Goal: Information Seeking & Learning: Learn about a topic

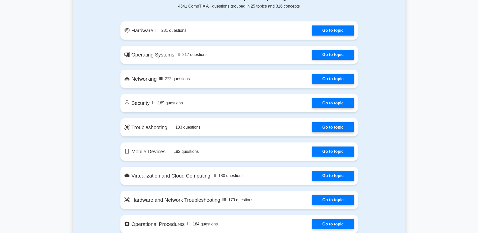
drag, startPoint x: 52, startPoint y: 107, endPoint x: 32, endPoint y: 106, distance: 20.5
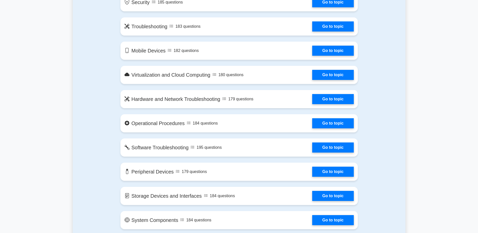
drag, startPoint x: 34, startPoint y: 104, endPoint x: 31, endPoint y: 102, distance: 3.4
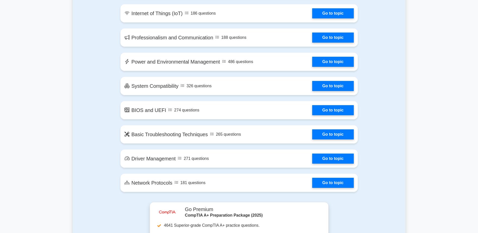
click at [35, 120] on main "image/svg+xml Ace Your CompTIA A+ Exam with Confidence Join 10,000+ successful …" at bounding box center [239, 108] width 478 height 1596
click at [34, 119] on main "image/svg+xml Ace Your CompTIA A+ Exam with Confidence Join 10,000+ successful …" at bounding box center [239, 108] width 478 height 1596
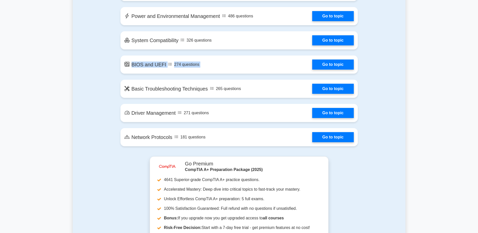
scroll to position [832, 0]
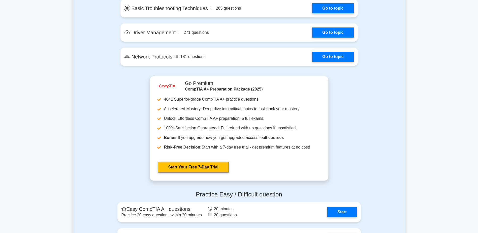
drag, startPoint x: 31, startPoint y: 121, endPoint x: 26, endPoint y: 120, distance: 5.1
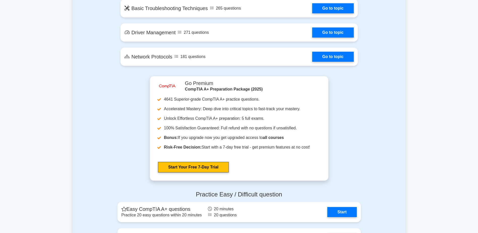
drag, startPoint x: 23, startPoint y: 119, endPoint x: 8, endPoint y: 119, distance: 14.6
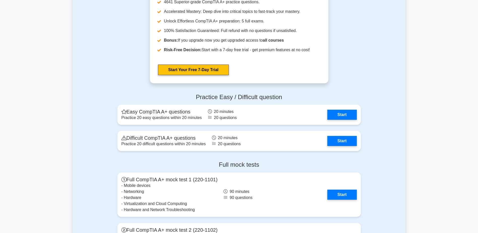
scroll to position [933, 0]
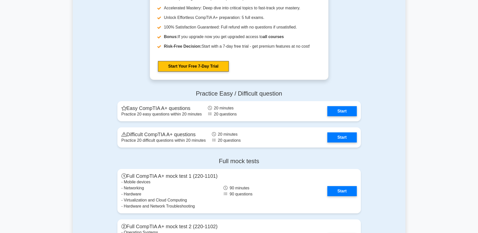
drag, startPoint x: 35, startPoint y: 76, endPoint x: 26, endPoint y: 63, distance: 16.2
drag, startPoint x: 28, startPoint y: 60, endPoint x: 14, endPoint y: 54, distance: 15.2
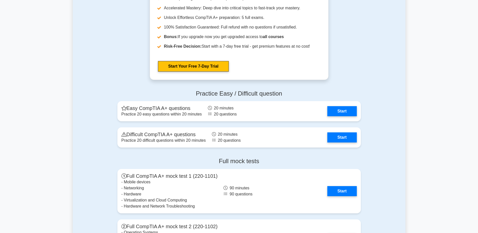
drag, startPoint x: 425, startPoint y: 123, endPoint x: 428, endPoint y: 121, distance: 3.8
drag, startPoint x: 428, startPoint y: 121, endPoint x: 407, endPoint y: 162, distance: 46.4
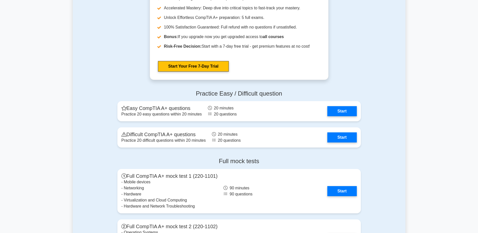
click at [405, 100] on div "Practice Easy / Difficult question Easy CompTIA A+ questions Practice 20 easy q…" at bounding box center [239, 120] width 333 height 68
drag, startPoint x: 405, startPoint y: 100, endPoint x: 405, endPoint y: 80, distance: 19.4
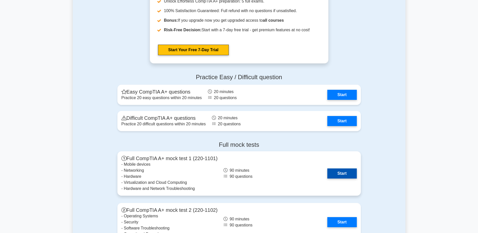
scroll to position [958, 0]
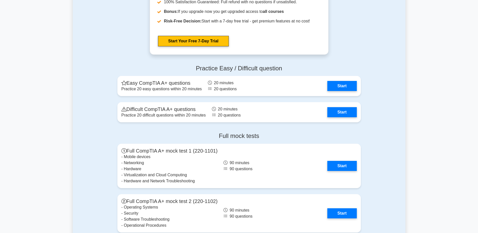
drag, startPoint x: 435, startPoint y: 129, endPoint x: 398, endPoint y: 154, distance: 44.6
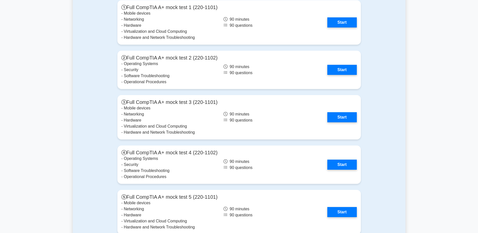
scroll to position [1084, 0]
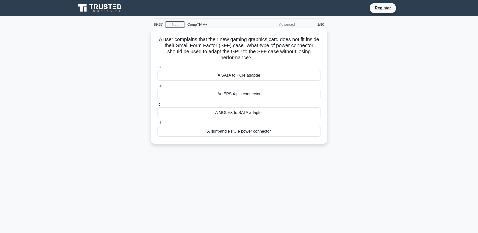
click at [262, 76] on div "A SATA to PCIe adapter" at bounding box center [239, 75] width 163 height 11
click at [158, 69] on input "a. A SATA to PCIe adapter" at bounding box center [158, 67] width 0 height 3
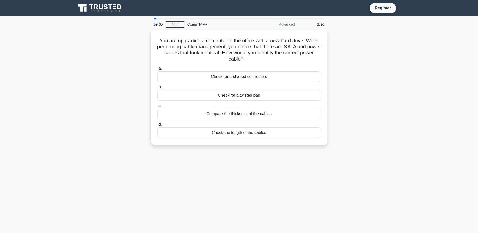
click at [259, 184] on div "89:35 Stop CompTIA A+ Advanced 2/90 You are upgrading a computer in the office …" at bounding box center [239, 144] width 333 height 252
click at [299, 179] on div "89:16 Stop CompTIA A+ Advanced 2/90 You are upgrading a computer in the office …" at bounding box center [239, 144] width 333 height 252
drag, startPoint x: 299, startPoint y: 179, endPoint x: 238, endPoint y: 182, distance: 61.6
click at [238, 182] on div "89:16 Stop CompTIA A+ Advanced 2/90 You are upgrading a computer in the office …" at bounding box center [239, 144] width 333 height 252
click at [365, 131] on div "You are upgrading a computer in the office with a new hard drive. While perform…" at bounding box center [239, 91] width 333 height 122
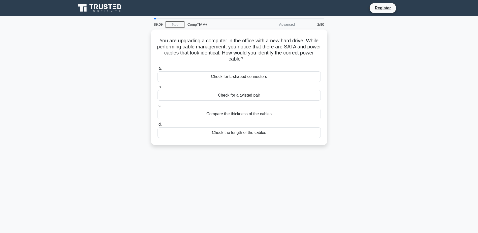
drag, startPoint x: 365, startPoint y: 131, endPoint x: 357, endPoint y: 170, distance: 39.2
click at [360, 170] on div "89:09 Stop CompTIA A+ Advanced 2/90 You are upgrading a computer in the office …" at bounding box center [239, 144] width 333 height 252
click at [347, 162] on div "89:09 Stop CompTIA A+ Advanced 2/90 You are upgrading a computer in the office …" at bounding box center [239, 144] width 333 height 252
drag, startPoint x: 347, startPoint y: 162, endPoint x: 332, endPoint y: 164, distance: 15.5
click at [332, 164] on div "89:08 Stop CompTIA A+ Advanced 2/90 You are upgrading a computer in the office …" at bounding box center [239, 144] width 333 height 252
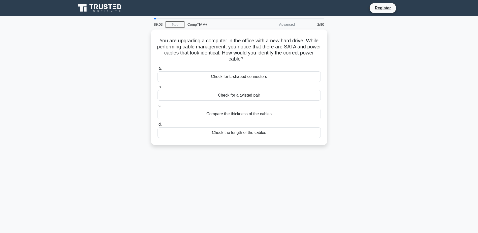
click at [283, 166] on div "89:03 Stop CompTIA A+ Advanced 2/90 You are upgrading a computer in the office …" at bounding box center [239, 144] width 333 height 252
click at [259, 129] on div "Check the length of the cables" at bounding box center [239, 131] width 163 height 11
click at [158, 125] on input "d. Check the length of the cables" at bounding box center [158, 123] width 0 height 3
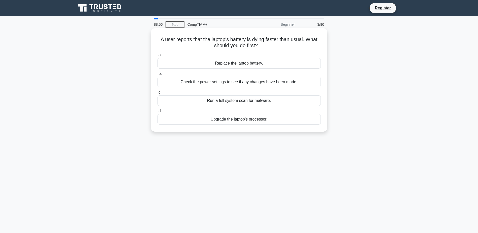
click at [279, 57] on label "a. Replace the laptop battery." at bounding box center [239, 60] width 163 height 17
click at [158, 57] on input "a. Replace the laptop battery." at bounding box center [158, 54] width 0 height 3
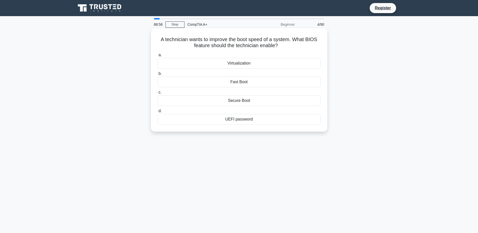
click at [279, 64] on div "Virtualization" at bounding box center [239, 63] width 163 height 11
click at [158, 57] on input "a. Virtualization" at bounding box center [158, 54] width 0 height 3
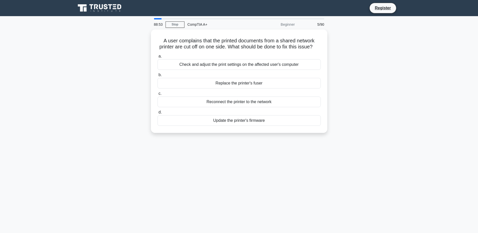
click at [195, 161] on div "88:53 Stop CompTIA A+ Beginner 5/90 A user complains that the printed documents…" at bounding box center [239, 144] width 333 height 252
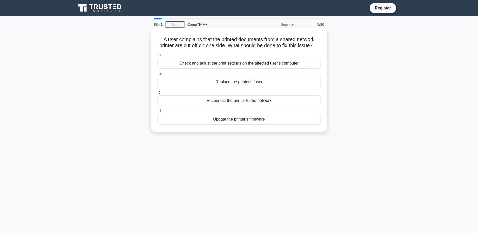
click at [300, 69] on div "Check and adjust the print settings on the affected user's computer" at bounding box center [239, 63] width 163 height 11
click at [158, 57] on input "a. Check and adjust the print settings on the affected user's computer" at bounding box center [158, 54] width 0 height 3
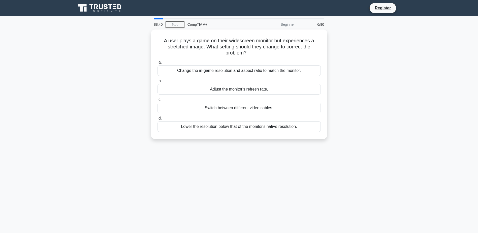
click at [349, 73] on div "A user plays a game on their widescreen monitor but experiences a stretched ima…" at bounding box center [239, 88] width 333 height 116
click at [397, 67] on div "A user plays a game on their widescreen monitor but experiences a stretched ima…" at bounding box center [239, 88] width 333 height 116
drag, startPoint x: 397, startPoint y: 67, endPoint x: 391, endPoint y: 48, distance: 19.5
click at [391, 48] on div "A user plays a game on their widescreen monitor but experiences a stretched ima…" at bounding box center [239, 88] width 333 height 116
click at [394, 73] on div "A user plays a game on their widescreen monitor but experiences a stretched ima…" at bounding box center [239, 88] width 333 height 116
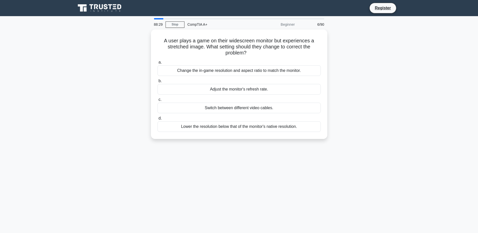
drag, startPoint x: 394, startPoint y: 73, endPoint x: 391, endPoint y: 66, distance: 8.1
click at [391, 66] on div "A user plays a game on their widescreen monitor but experiences a stretched ima…" at bounding box center [239, 88] width 333 height 116
click at [277, 73] on div "Change the in-game resolution and aspect ratio to match the monitor." at bounding box center [239, 69] width 163 height 11
click at [158, 63] on input "a. Change the in-game resolution and aspect ratio to match the monitor." at bounding box center [158, 61] width 0 height 3
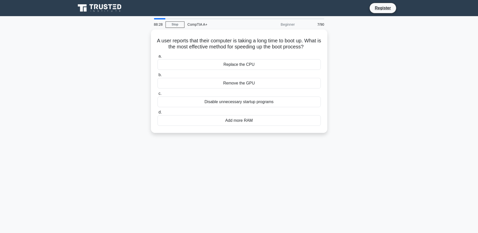
click at [388, 75] on div "A user reports that their computer is taking a long time to boot up. What is th…" at bounding box center [239, 84] width 333 height 109
click at [406, 73] on main "88:20 Stop CompTIA A+ Beginner 7/90 A user reports that their computer is takin…" at bounding box center [239, 144] width 478 height 256
drag, startPoint x: 406, startPoint y: 73, endPoint x: 374, endPoint y: 54, distance: 37.6
click at [374, 54] on div "A user reports that their computer is taking a long time to boot up. What is th…" at bounding box center [239, 84] width 333 height 109
click at [284, 106] on div "Disable unnecessary startup programs" at bounding box center [239, 100] width 163 height 11
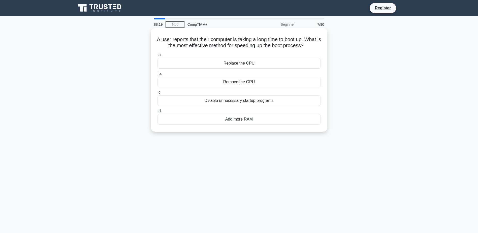
click at [158, 94] on input "c. Disable unnecessary startup programs" at bounding box center [158, 92] width 0 height 3
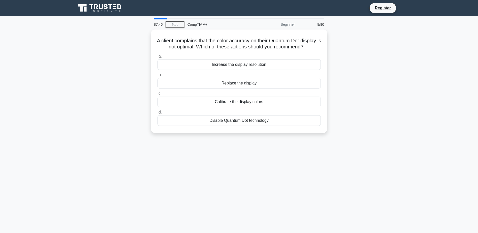
click at [388, 116] on div "A client complains that the color accuracy on their Quantum Dot display is not …" at bounding box center [239, 84] width 333 height 109
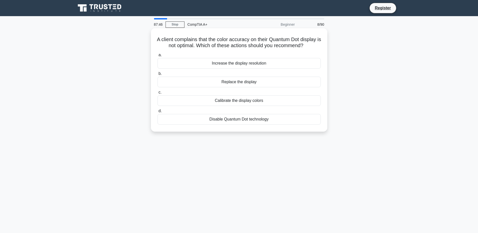
drag, startPoint x: 387, startPoint y: 116, endPoint x: 327, endPoint y: 118, distance: 60.5
click at [327, 117] on div "A client complains that the color accuracy on their Quantum Dot display is not …" at bounding box center [239, 79] width 177 height 103
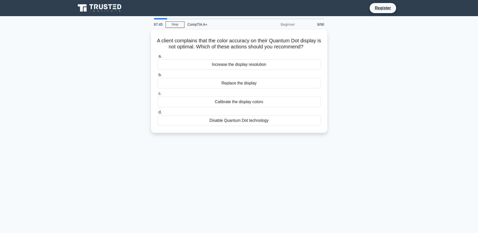
drag, startPoint x: 334, startPoint y: 140, endPoint x: 282, endPoint y: 182, distance: 66.7
click at [282, 182] on div "87:45 Stop CompTIA A+ Beginner 8/90 A client complains that the color accuracy …" at bounding box center [239, 144] width 333 height 252
click at [307, 162] on div "87:44 Stop CompTIA A+ Beginner 8/90 A client complains that the color accuracy …" at bounding box center [239, 144] width 333 height 252
click at [280, 170] on div "87:44 Stop CompTIA A+ Beginner 8/90 A client complains that the color accuracy …" at bounding box center [239, 144] width 333 height 252
drag, startPoint x: 280, startPoint y: 170, endPoint x: 274, endPoint y: 191, distance: 21.7
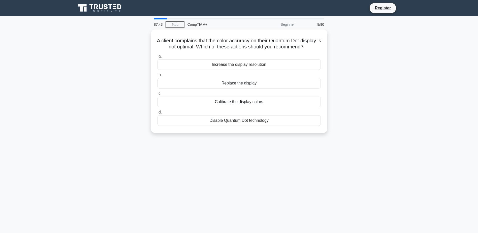
click at [266, 191] on div "87:43 Stop CompTIA A+ Beginner 8/90 A client complains that the color accuracy …" at bounding box center [239, 144] width 333 height 252
click at [291, 190] on div "87:43 Stop CompTIA A+ Beginner 8/90 A client complains that the color accuracy …" at bounding box center [239, 144] width 333 height 252
drag, startPoint x: 291, startPoint y: 190, endPoint x: 285, endPoint y: 184, distance: 8.6
click at [285, 186] on div "87:43 Stop CompTIA A+ Beginner 8/90 A client complains that the color accuracy …" at bounding box center [239, 144] width 333 height 252
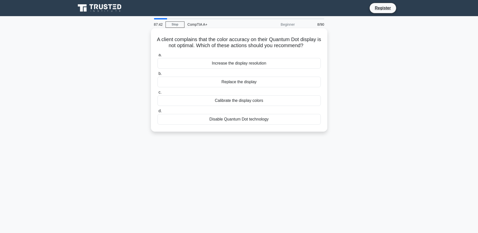
click at [272, 106] on div "Calibrate the display colors" at bounding box center [239, 100] width 163 height 11
click at [158, 94] on input "c. Calibrate the display colors" at bounding box center [158, 92] width 0 height 3
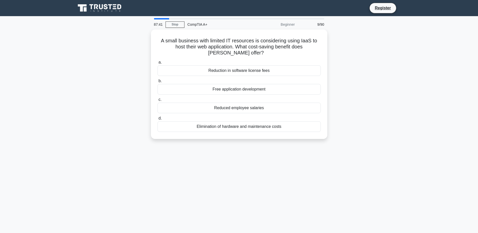
click at [275, 196] on div "87:41 Stop CompTIA A+ Beginner 9/90 A small business with limited IT resources …" at bounding box center [239, 144] width 333 height 252
drag, startPoint x: 275, startPoint y: 196, endPoint x: 264, endPoint y: 192, distance: 12.1
click at [264, 192] on div "87:40 Stop CompTIA A+ Beginner 9/90 A small business with limited IT resources …" at bounding box center [239, 144] width 333 height 252
click at [319, 176] on div "87:21 Stop CompTIA A+ Beginner 9/90 A small business with limited IT resources …" at bounding box center [239, 144] width 333 height 252
drag, startPoint x: 317, startPoint y: 176, endPoint x: 257, endPoint y: 171, distance: 59.7
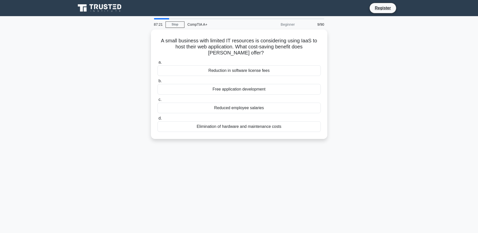
click at [257, 171] on div "87:21 Stop CompTIA A+ Beginner 9/90 A small business with limited IT resources …" at bounding box center [239, 144] width 333 height 252
click at [333, 154] on div "87:19 Stop CompTIA A+ Beginner 9/90 A small business with limited IT resources …" at bounding box center [239, 144] width 333 height 252
drag, startPoint x: 333, startPoint y: 154, endPoint x: 308, endPoint y: 164, distance: 27.3
click at [308, 164] on div "87:19 Stop CompTIA A+ Beginner 9/90 A small business with limited IT resources …" at bounding box center [239, 144] width 333 height 252
click at [308, 165] on div "87:18 Stop CompTIA A+ Beginner 9/90 A small business with limited IT resources …" at bounding box center [239, 144] width 333 height 252
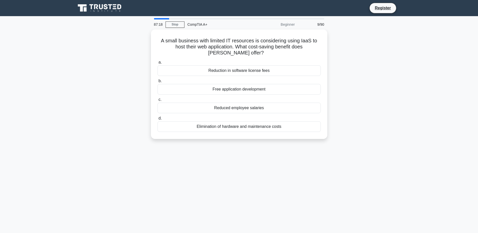
click at [307, 165] on div "87:18 Stop CompTIA A+ Beginner 9/90 A small business with limited IT resources …" at bounding box center [239, 144] width 333 height 252
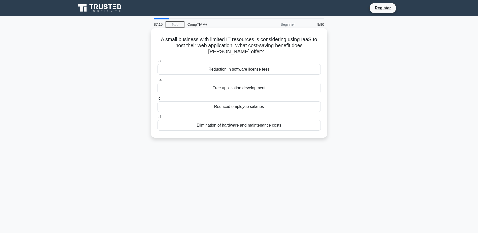
click at [288, 127] on div "Elimination of hardware and maintenance costs" at bounding box center [239, 125] width 163 height 11
click at [158, 119] on input "d. Elimination of hardware and maintenance costs" at bounding box center [158, 117] width 0 height 3
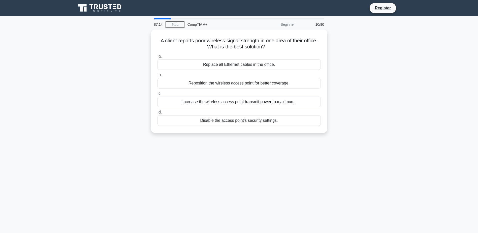
click at [300, 150] on div "87:14 Stop CompTIA A+ Beginner 10/90 A client reports poor wireless signal stre…" at bounding box center [239, 144] width 333 height 252
drag, startPoint x: 300, startPoint y: 150, endPoint x: 290, endPoint y: 156, distance: 11.7
click at [290, 156] on div "87:14 Stop CompTIA A+ Beginner 10/90 A client reports poor wireless signal stre…" at bounding box center [239, 144] width 333 height 252
click at [233, 179] on div "86:55 Stop CompTIA A+ Beginner 10/90 A client reports poor wireless signal stre…" at bounding box center [239, 144] width 333 height 252
drag, startPoint x: 271, startPoint y: 159, endPoint x: 262, endPoint y: 160, distance: 9.6
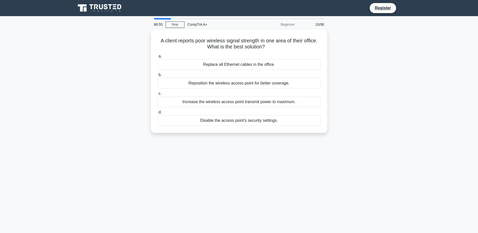
click at [270, 159] on div "86:55 Stop CompTIA A+ Beginner 10/90 A client reports poor wireless signal stre…" at bounding box center [239, 144] width 333 height 252
click at [259, 161] on div "86:54 Stop CompTIA A+ Beginner 10/90 A client reports poor wireless signal stre…" at bounding box center [239, 144] width 333 height 252
click at [303, 166] on div "86:54 Stop CompTIA A+ Beginner 10/90 A client reports poor wireless signal stre…" at bounding box center [239, 144] width 333 height 252
drag, startPoint x: 303, startPoint y: 166, endPoint x: 286, endPoint y: 169, distance: 17.8
click at [286, 169] on div "86:54 Stop CompTIA A+ Beginner 10/90 A client reports poor wireless signal stre…" at bounding box center [239, 144] width 333 height 252
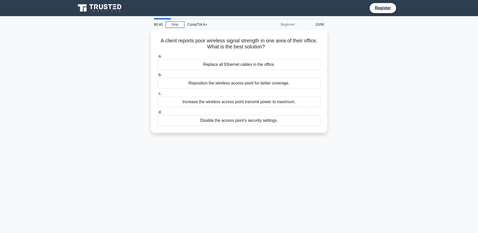
click at [294, 169] on div "86:40 Stop CompTIA A+ Beginner 10/90 A client reports poor wireless signal stre…" at bounding box center [239, 144] width 333 height 252
drag, startPoint x: 294, startPoint y: 169, endPoint x: 279, endPoint y: 174, distance: 15.2
click at [279, 174] on div "86:39 Stop CompTIA A+ Beginner 10/90 A client reports poor wireless signal stre…" at bounding box center [239, 144] width 333 height 252
click at [288, 173] on div "86:39 Stop CompTIA A+ Beginner 10/90 A client reports poor wireless signal stre…" at bounding box center [239, 144] width 333 height 252
drag, startPoint x: 288, startPoint y: 173, endPoint x: 253, endPoint y: 174, distance: 34.1
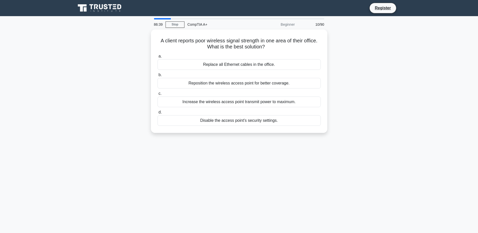
click at [253, 174] on div "86:39 Stop CompTIA A+ Beginner 10/90 A client reports poor wireless signal stre…" at bounding box center [239, 144] width 333 height 252
click at [279, 175] on div "86:38 Stop CompTIA A+ Beginner 10/90 A client reports poor wireless signal stre…" at bounding box center [239, 144] width 333 height 252
drag, startPoint x: 279, startPoint y: 175, endPoint x: 220, endPoint y: 171, distance: 59.1
click at [220, 171] on div "86:38 Stop CompTIA A+ Beginner 10/90 A client reports poor wireless signal stre…" at bounding box center [239, 144] width 333 height 252
click at [413, 214] on main "86:27 Stop CompTIA A+ Beginner 10/90 A client reports poor wireless signal stre…" at bounding box center [239, 144] width 478 height 256
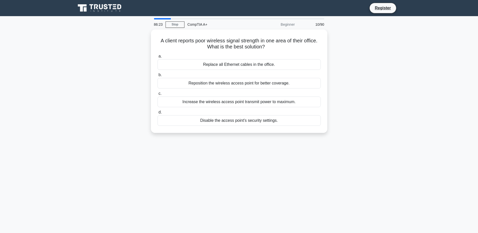
click at [348, 88] on div "A client reports poor wireless signal strength in one area of their office. Wha…" at bounding box center [239, 84] width 333 height 109
click at [206, 171] on div "86:20 Stop CompTIA A+ Beginner 10/90 A client reports poor wireless signal stre…" at bounding box center [239, 144] width 333 height 252
drag, startPoint x: 206, startPoint y: 171, endPoint x: 297, endPoint y: 190, distance: 92.1
click at [297, 190] on div "86:19 Stop CompTIA A+ Beginner 10/90 A client reports poor wireless signal stre…" at bounding box center [239, 144] width 333 height 252
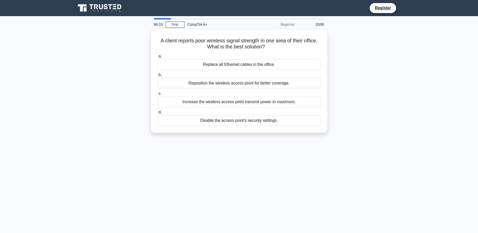
drag, startPoint x: 297, startPoint y: 190, endPoint x: 287, endPoint y: 192, distance: 10.6
click at [286, 192] on div "86:19 Stop CompTIA A+ Beginner 10/90 A client reports poor wireless signal stre…" at bounding box center [239, 144] width 333 height 252
click at [292, 192] on div "86:18 Stop CompTIA A+ Beginner 10/90 A client reports poor wireless signal stre…" at bounding box center [239, 144] width 333 height 252
drag, startPoint x: 292, startPoint y: 192, endPoint x: 276, endPoint y: 191, distance: 16.7
click at [276, 191] on div "86:18 Stop CompTIA A+ Beginner 10/90 A client reports poor wireless signal stre…" at bounding box center [239, 144] width 333 height 252
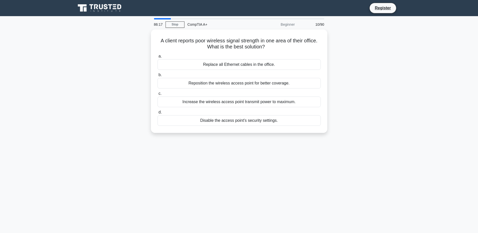
drag, startPoint x: 302, startPoint y: 166, endPoint x: 295, endPoint y: 166, distance: 7.6
click at [298, 166] on div "86:17 Stop CompTIA A+ Beginner 10/90 A client reports poor wireless signal stre…" at bounding box center [239, 144] width 333 height 252
drag, startPoint x: 294, startPoint y: 166, endPoint x: 259, endPoint y: 182, distance: 38.2
click at [259, 182] on div "86:17 Stop CompTIA A+ Beginner 10/90 A client reports poor wireless signal stre…" at bounding box center [239, 144] width 333 height 252
drag, startPoint x: 259, startPoint y: 182, endPoint x: 263, endPoint y: 184, distance: 4.5
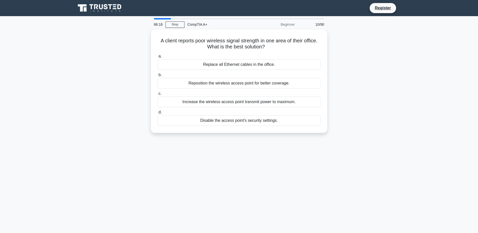
click at [263, 184] on div "86:16 Stop CompTIA A+ Beginner 10/90 A client reports poor wireless signal stre…" at bounding box center [239, 144] width 333 height 252
click at [286, 157] on div "86:16 Stop CompTIA A+ Beginner 10/90 A client reports poor wireless signal stre…" at bounding box center [239, 144] width 333 height 252
drag, startPoint x: 285, startPoint y: 158, endPoint x: 265, endPoint y: 169, distance: 22.4
click at [265, 169] on div "86:15 Stop CompTIA A+ Beginner 10/90 A client reports poor wireless signal stre…" at bounding box center [239, 144] width 333 height 252
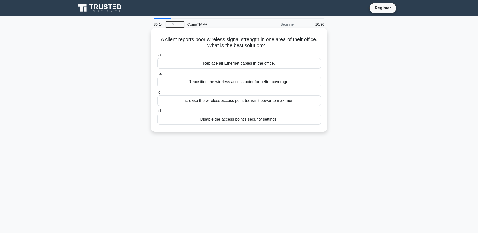
click at [266, 84] on div "Reposition the wireless access point for better coverage." at bounding box center [239, 82] width 163 height 11
click at [158, 75] on input "b. Reposition the wireless access point for better coverage." at bounding box center [158, 73] width 0 height 3
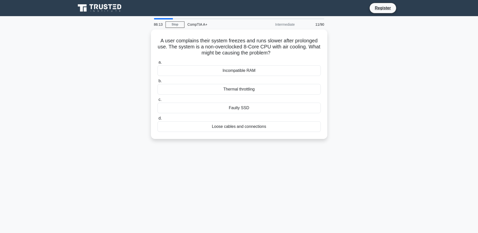
click at [279, 156] on div "86:13 Stop CompTIA A+ Intermediate 11/90 A user complains their system freezes …" at bounding box center [239, 144] width 333 height 252
drag, startPoint x: 279, startPoint y: 156, endPoint x: 268, endPoint y: 158, distance: 11.3
click at [268, 158] on div "86:13 Stop CompTIA A+ Intermediate 11/90 A user complains their system freezes …" at bounding box center [239, 144] width 333 height 252
click at [298, 175] on div "85:56 Stop CompTIA A+ Intermediate 11/90 A user complains their system freezes …" at bounding box center [239, 144] width 333 height 252
drag, startPoint x: 298, startPoint y: 175, endPoint x: 278, endPoint y: 174, distance: 19.7
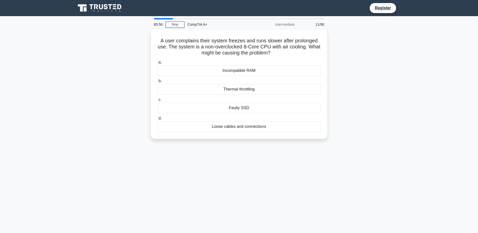
click at [280, 174] on div "85:56 Stop CompTIA A+ Intermediate 11/90 A user complains their system freezes …" at bounding box center [239, 144] width 333 height 252
click at [263, 68] on div "Incompatible RAM" at bounding box center [239, 69] width 163 height 11
click at [158, 63] on input "a. Incompatible RAM" at bounding box center [158, 61] width 0 height 3
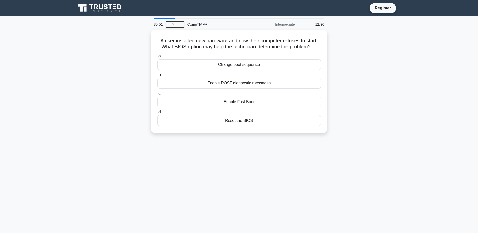
click at [292, 178] on div "85:51 Stop CompTIA A+ Intermediate 12/90 A user installed new hardware and now …" at bounding box center [239, 144] width 333 height 252
drag, startPoint x: 292, startPoint y: 178, endPoint x: 275, endPoint y: 176, distance: 17.0
click at [275, 176] on div "85:51 Stop CompTIA A+ Intermediate 12/90 A user installed new hardware and now …" at bounding box center [239, 144] width 333 height 252
click at [267, 123] on div "Reset the BIOS" at bounding box center [239, 119] width 163 height 11
click at [158, 113] on input "d. Reset the BIOS" at bounding box center [158, 110] width 0 height 3
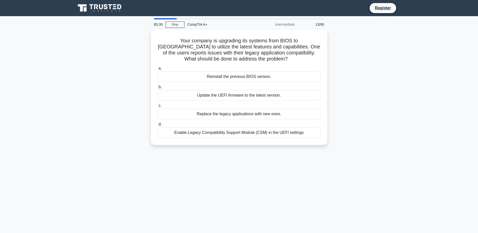
click at [305, 176] on div "85:39 Stop CompTIA A+ Intermediate 13/90 Your company is upgrading its systems …" at bounding box center [239, 144] width 333 height 252
click at [270, 163] on div "85:33 Stop CompTIA A+ Intermediate 13/90 Your company is upgrading its systems …" at bounding box center [239, 144] width 333 height 252
click at [292, 167] on div "85:24 Stop CompTIA A+ Intermediate 13/90 Your company is upgrading its systems …" at bounding box center [239, 144] width 333 height 252
drag, startPoint x: 292, startPoint y: 167, endPoint x: 275, endPoint y: 168, distance: 16.7
click at [275, 168] on div "85:23 Stop CompTIA A+ Intermediate 13/90 Your company is upgrading its systems …" at bounding box center [239, 144] width 333 height 252
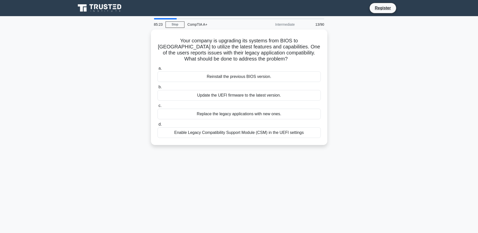
click at [288, 172] on div "85:23 Stop CompTIA A+ Intermediate 13/90 Your company is upgrading its systems …" at bounding box center [239, 144] width 333 height 252
click at [288, 172] on div "85:22 Stop CompTIA A+ Intermediate 13/90 Your company is upgrading its systems …" at bounding box center [239, 144] width 333 height 252
click at [269, 183] on div "85:03 Stop CompTIA A+ Intermediate 13/90 Your company is upgrading its systems …" at bounding box center [239, 144] width 333 height 252
drag, startPoint x: 269, startPoint y: 183, endPoint x: 258, endPoint y: 183, distance: 11.1
click at [258, 183] on div "85:03 Stop CompTIA A+ Intermediate 13/90 Your company is upgrading its systems …" at bounding box center [239, 144] width 333 height 252
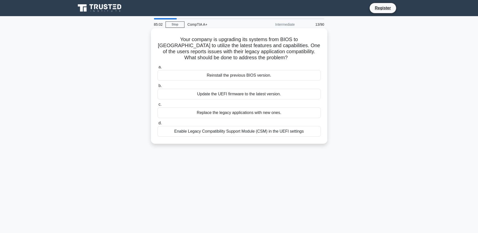
click at [268, 135] on div "Enable Legacy Compatibility Support Module (CSM) in the UEFI settings" at bounding box center [239, 131] width 163 height 11
click at [158, 125] on input "d. Enable Legacy Compatibility Support Module (CSM) in the UEFI settings" at bounding box center [158, 123] width 0 height 3
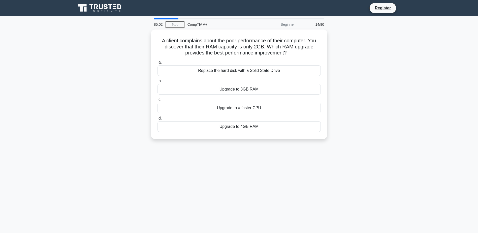
click at [299, 174] on div "85:02 Stop CompTIA A+ Beginner 14/90 A client complains about the poor performa…" at bounding box center [239, 144] width 333 height 252
